Goal: Information Seeking & Learning: Learn about a topic

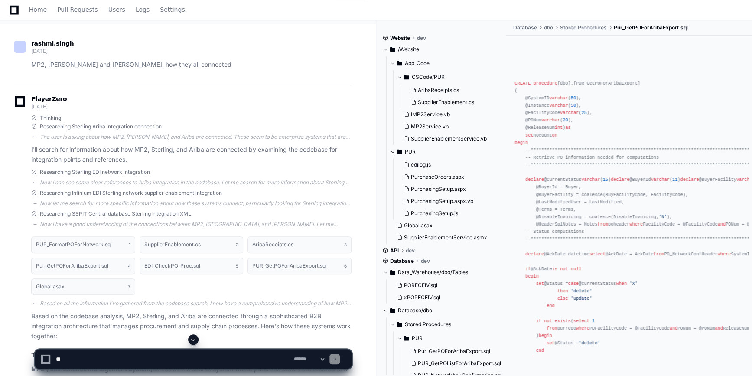
scroll to position [67, 0]
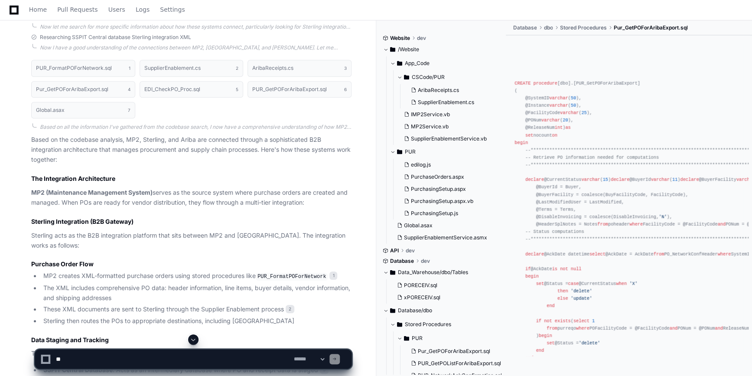
scroll to position [245, 0]
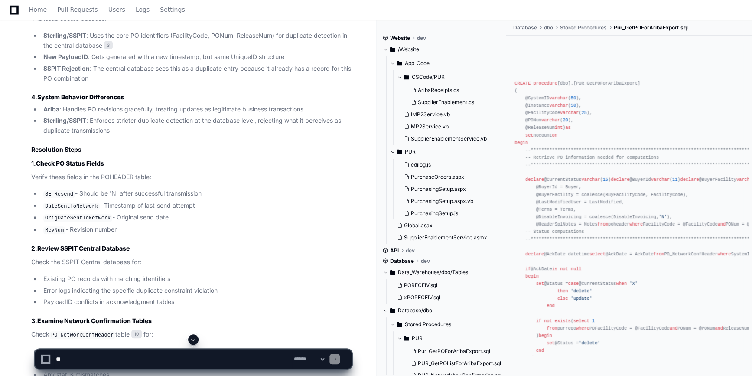
scroll to position [1791, 0]
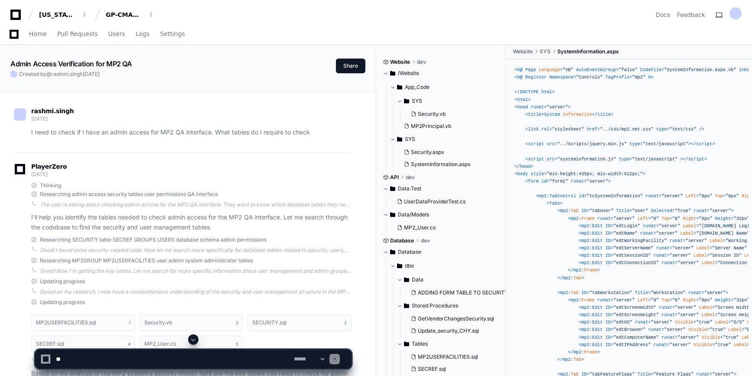
scroll to position [269, 0]
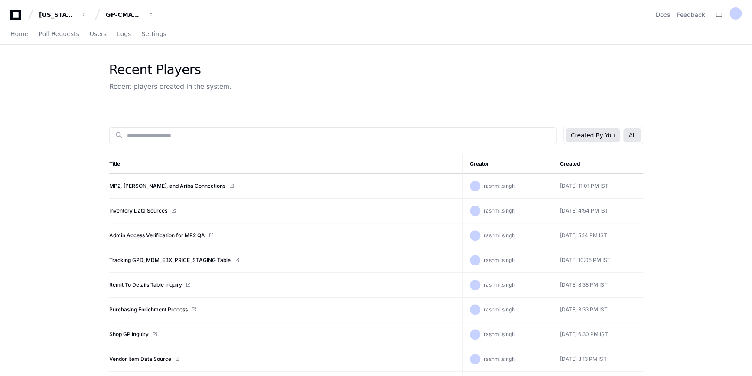
click at [637, 136] on button "All" at bounding box center [631, 135] width 17 height 14
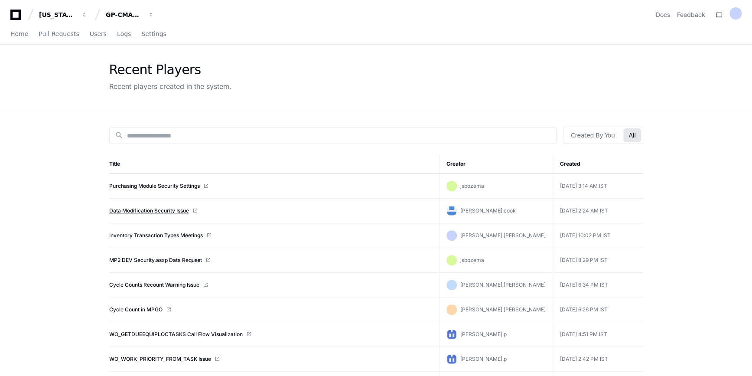
click at [136, 208] on link "Data Modification Security Issue" at bounding box center [149, 210] width 80 height 7
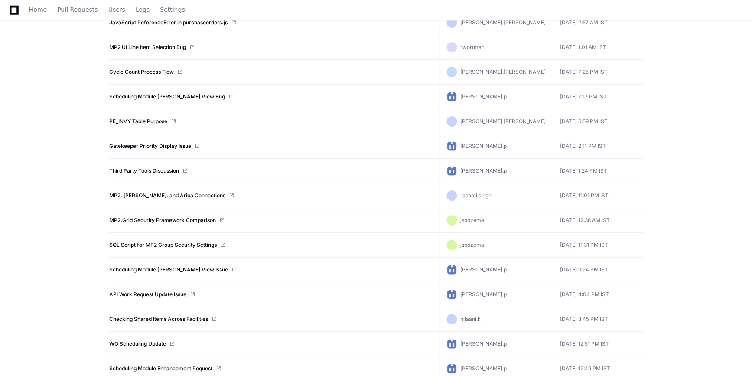
scroll to position [386, 0]
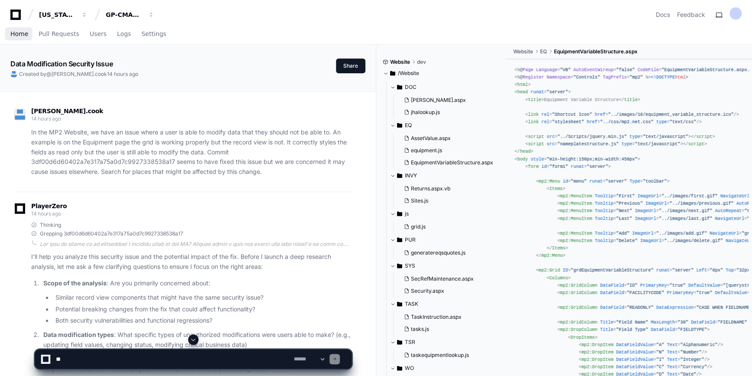
click at [19, 31] on span "Home" at bounding box center [19, 33] width 18 height 5
